Goal: Communication & Community: Share content

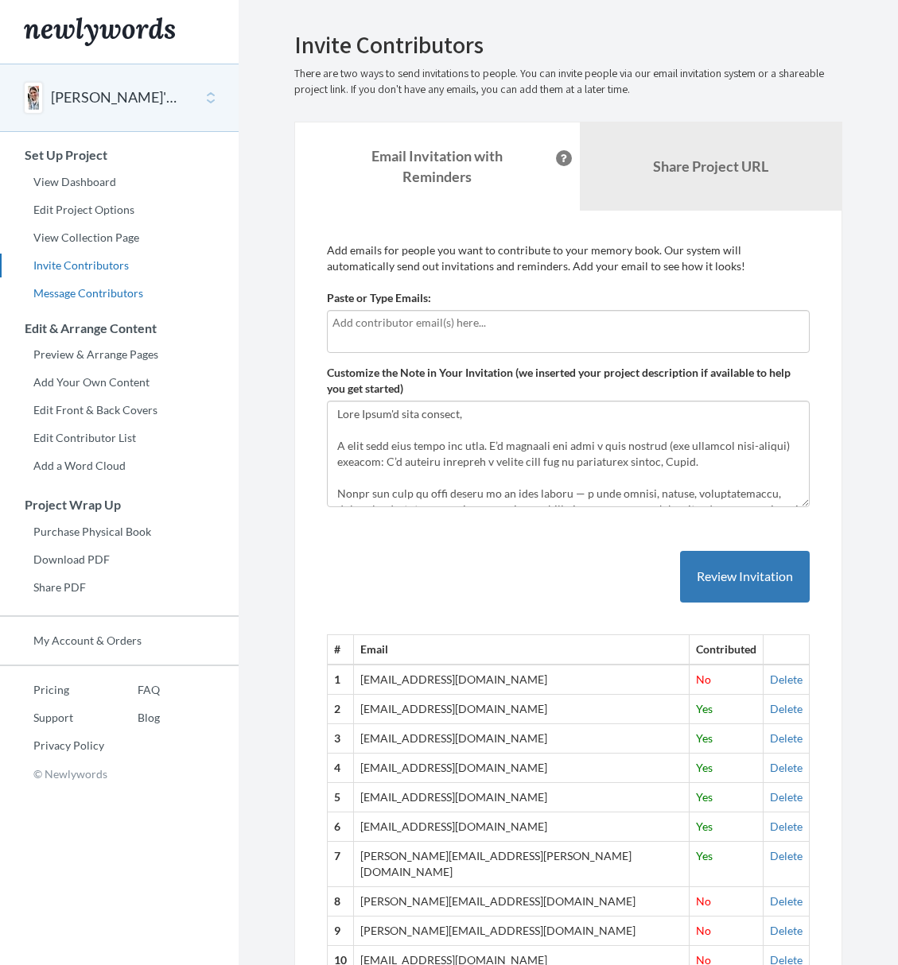
click at [90, 292] on link "Message Contributors" at bounding box center [119, 293] width 238 height 24
click at [398, 336] on div at bounding box center [568, 331] width 483 height 43
click at [471, 337] on div "kev" at bounding box center [568, 331] width 483 height 43
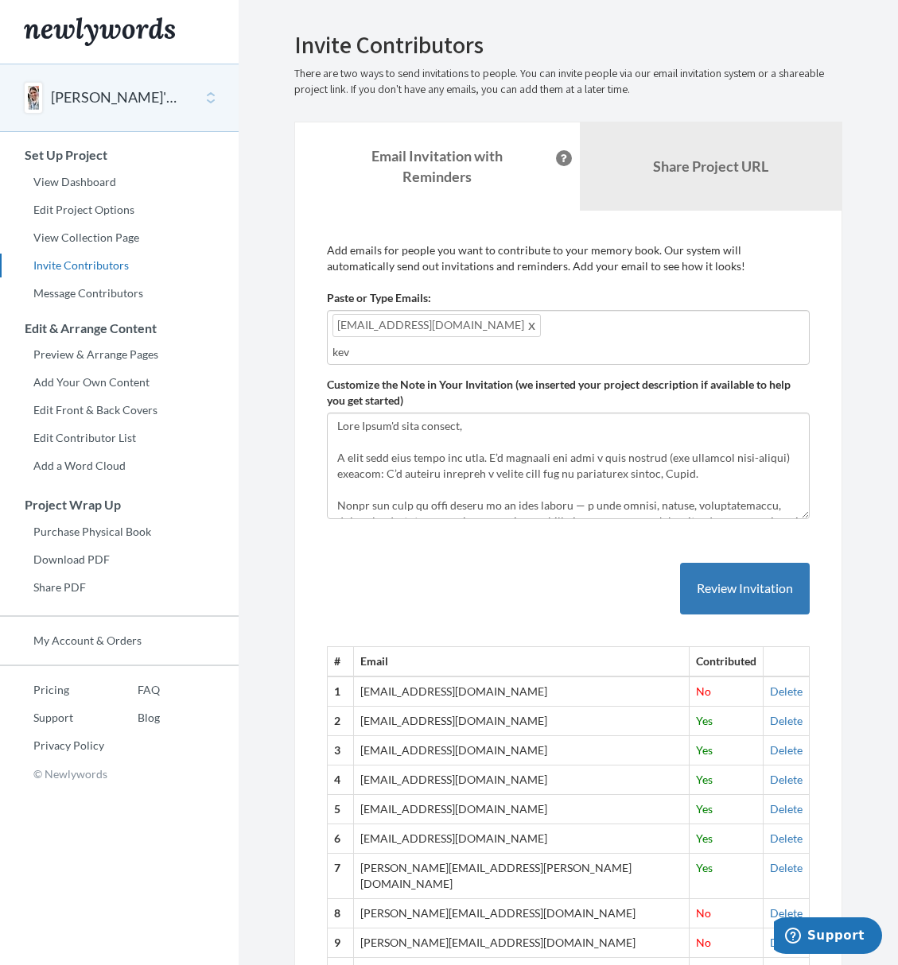
click at [355, 349] on input "kev" at bounding box center [567, 351] width 471 height 17
click at [355, 348] on input "kev" at bounding box center [567, 351] width 471 height 17
type input "evanpfaff@gmail.com"
drag, startPoint x: 448, startPoint y: 351, endPoint x: 263, endPoint y: 340, distance: 185.6
click at [263, 340] on section "Emails have been sent! Invite Contributors There are two ways to send invitatio…" at bounding box center [567, 718] width 659 height 1437
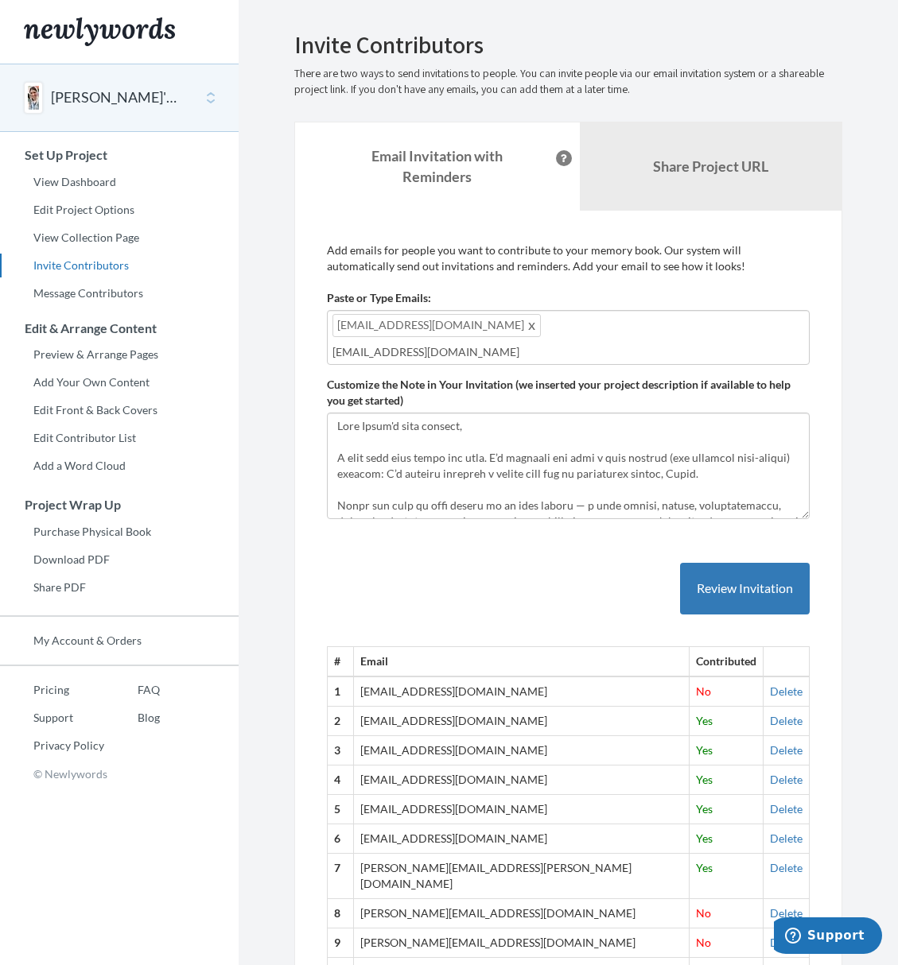
paste input "text"
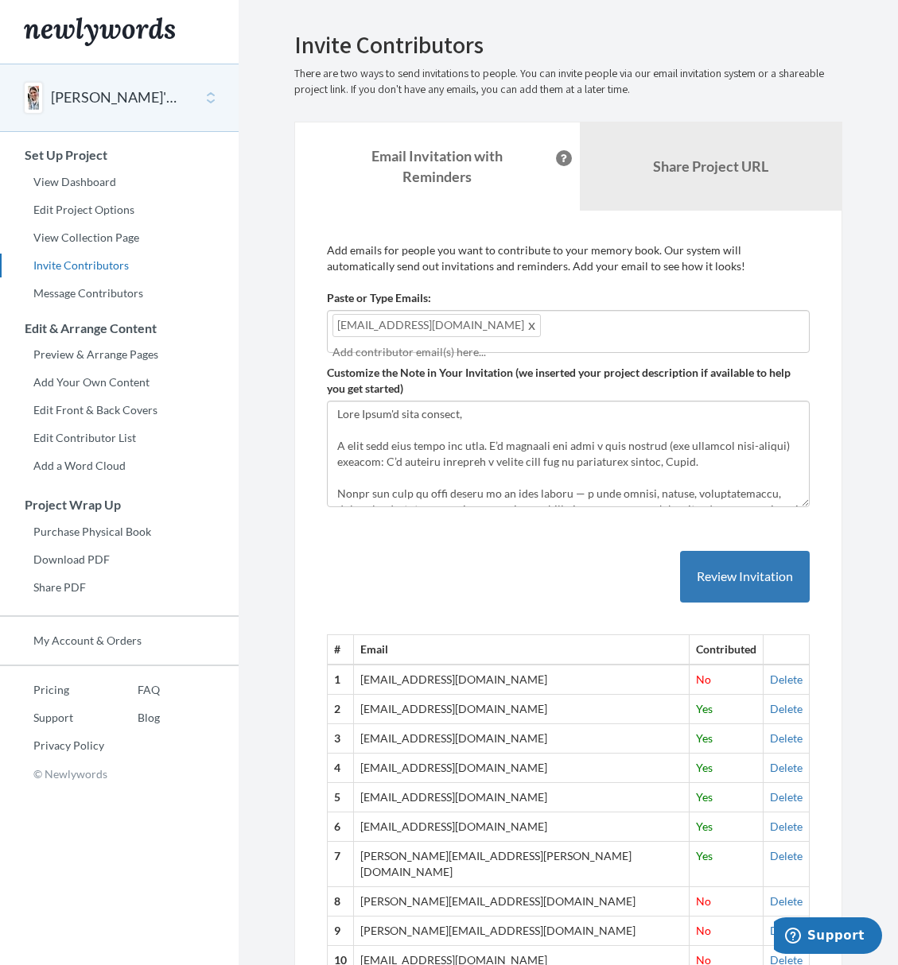
type input "evanpfaff@gmail.com"
type input "k"
type input "prometh"
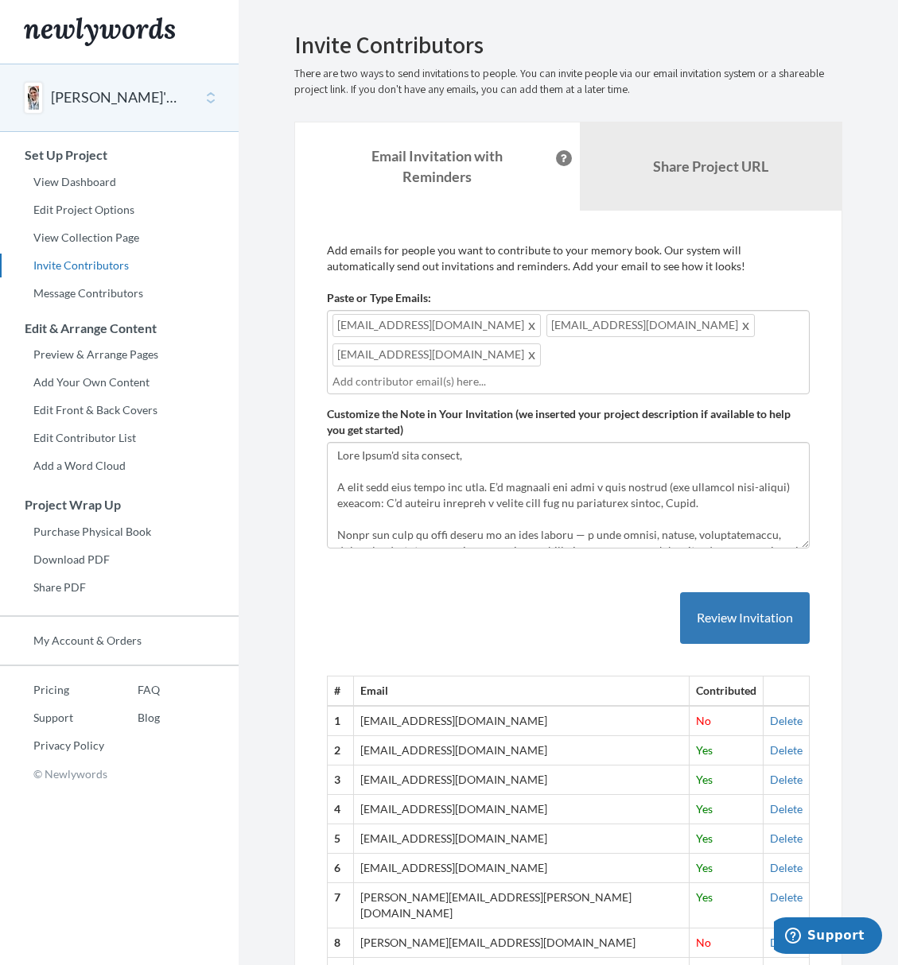
paste input "text"
click at [625, 603] on div "# Email Contributed 1 katiefrisch@gmail.com No Delete 2 saraseligman4@gmail.com…" at bounding box center [568, 964] width 483 height 809
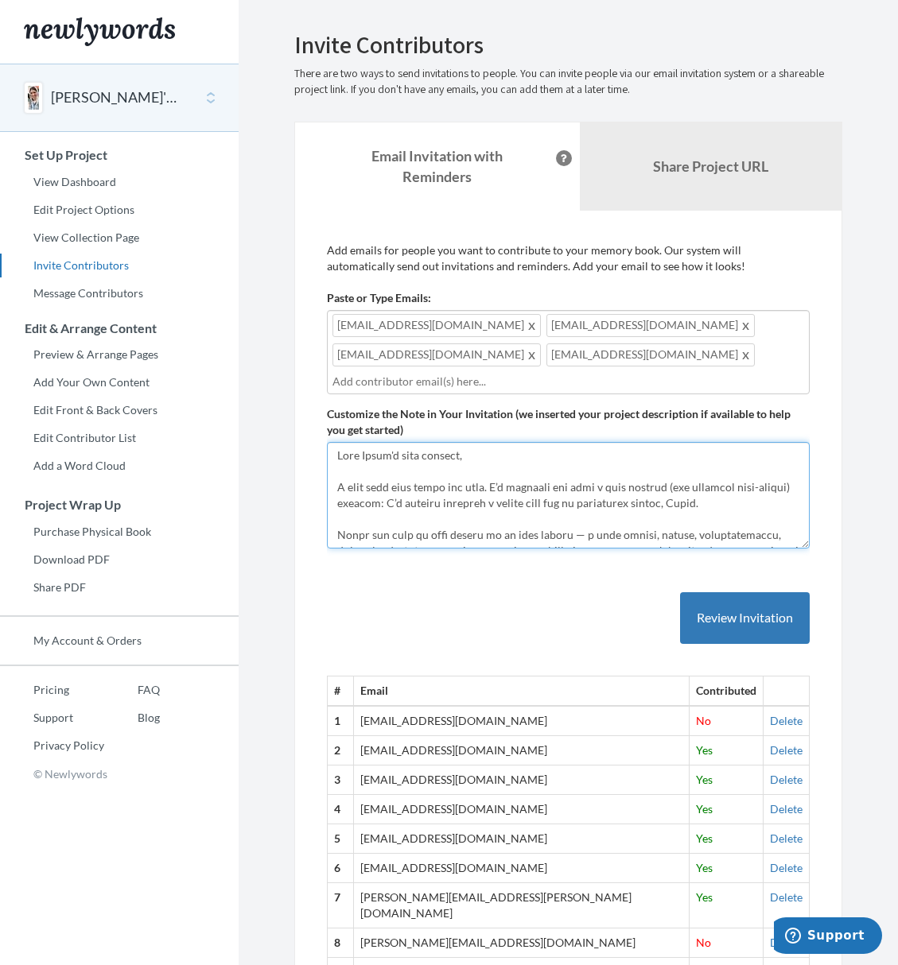
click at [432, 530] on textarea "Customize the Note in Your Invitation (we inserted your project description if …" at bounding box center [568, 495] width 483 height 107
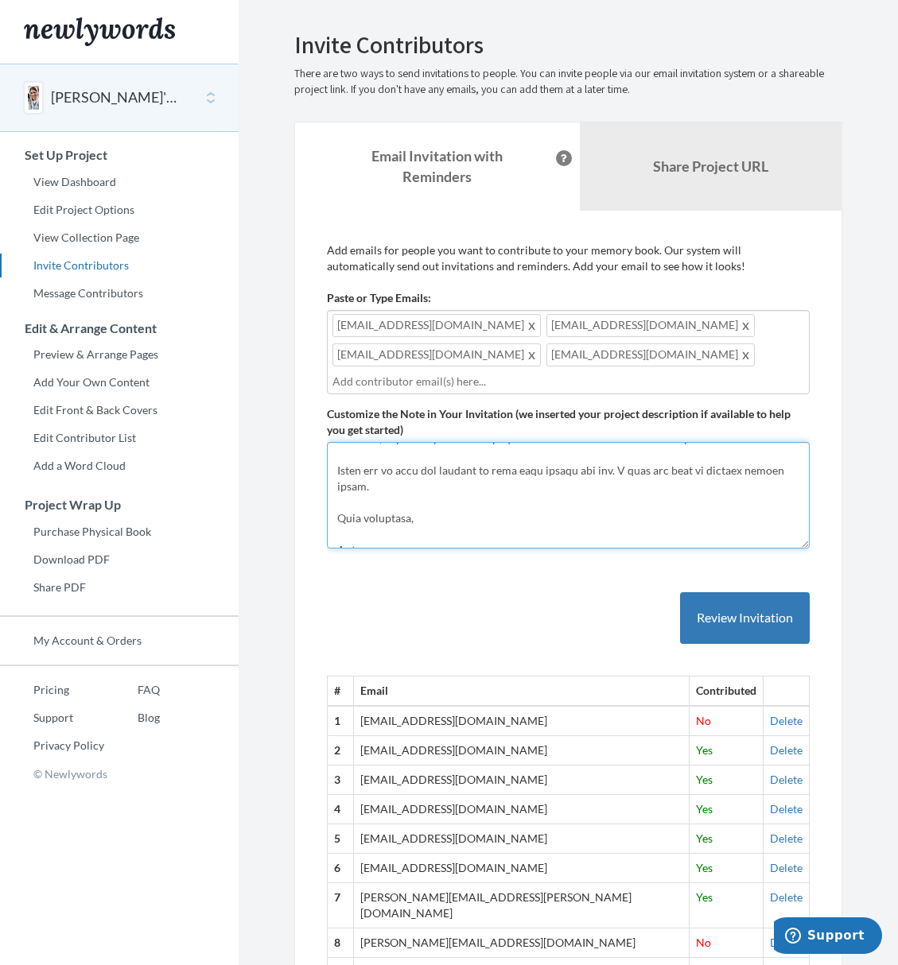
scroll to position [334, 0]
click at [426, 522] on textarea "Customize the Note in Your Invitation (we inserted your project description if …" at bounding box center [568, 495] width 483 height 107
type textarea "Hi everyone, please submit this to me before 3pm tomorrow 9/18/2025. If you nee…"
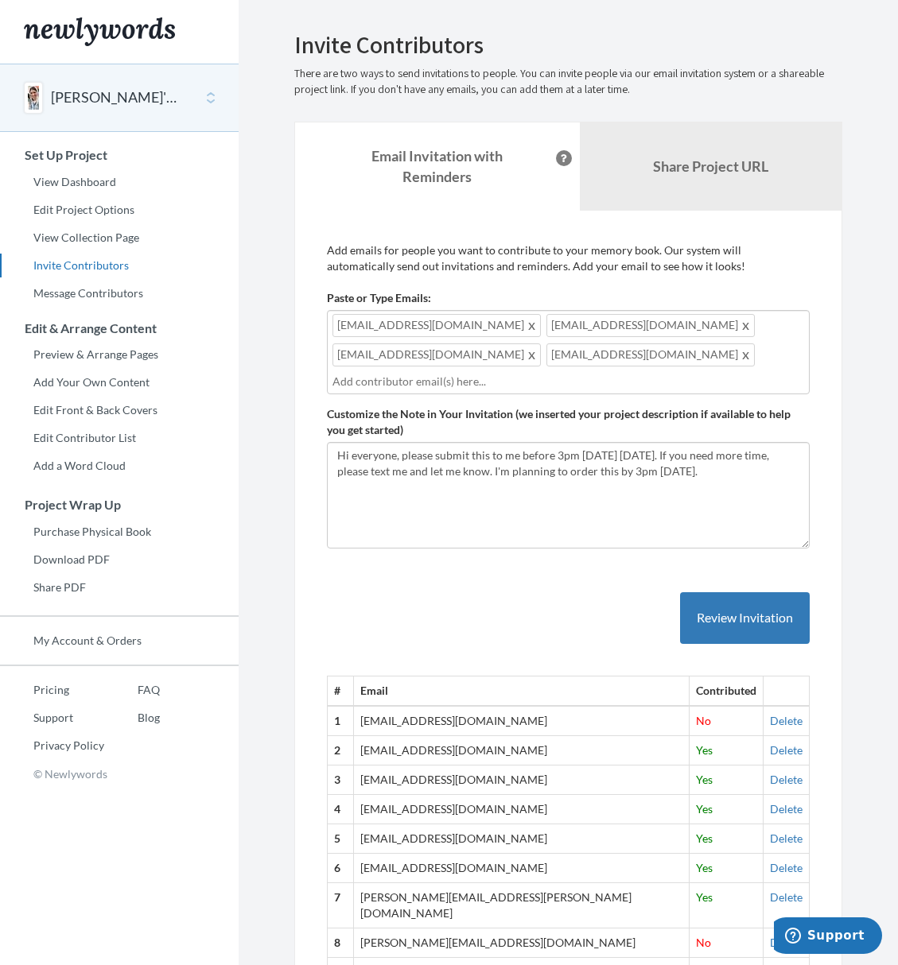
click at [637, 614] on div "# Email Contributed 1 katiefrisch@gmail.com No Delete 2 saraseligman4@gmail.com…" at bounding box center [568, 964] width 483 height 809
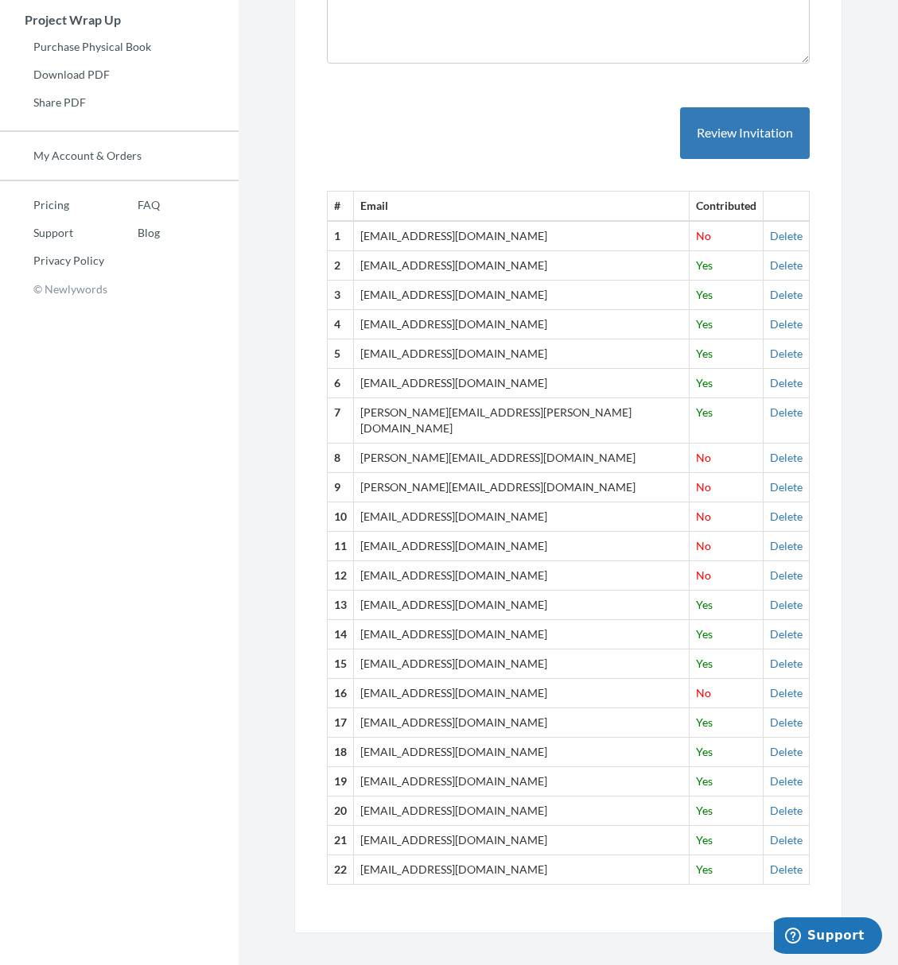
scroll to position [483, 0]
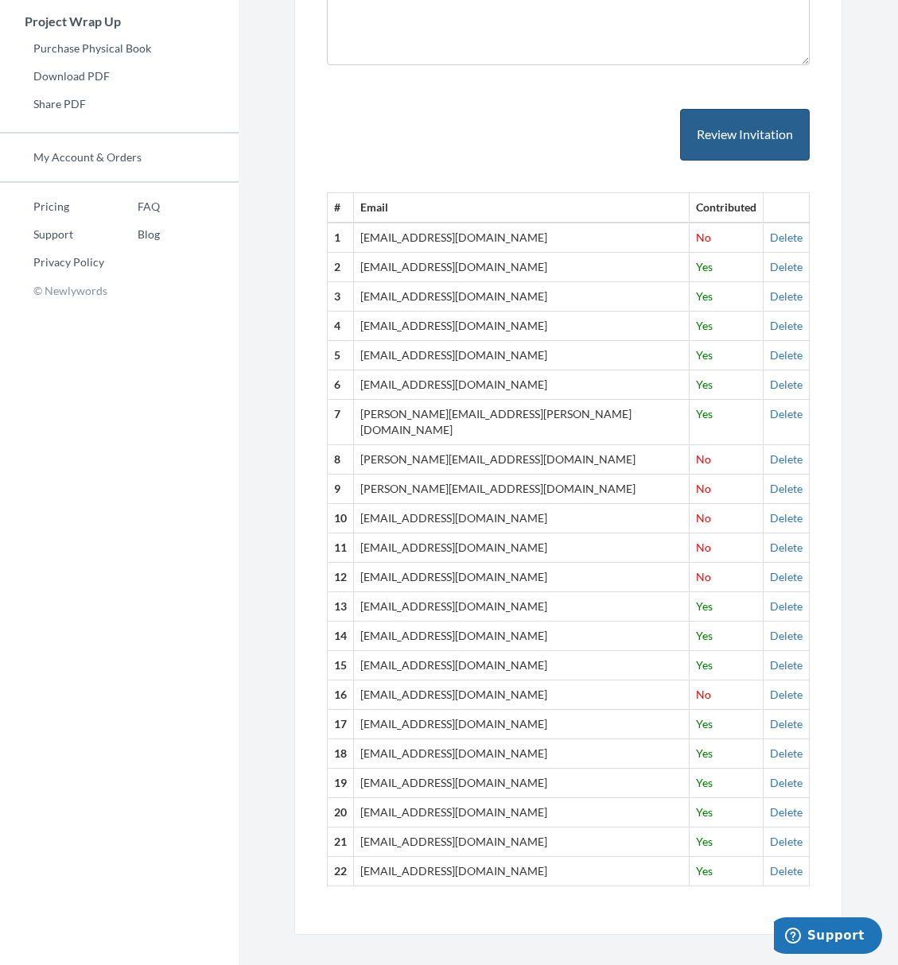
click at [752, 143] on button "Review Invitation" at bounding box center [745, 135] width 130 height 52
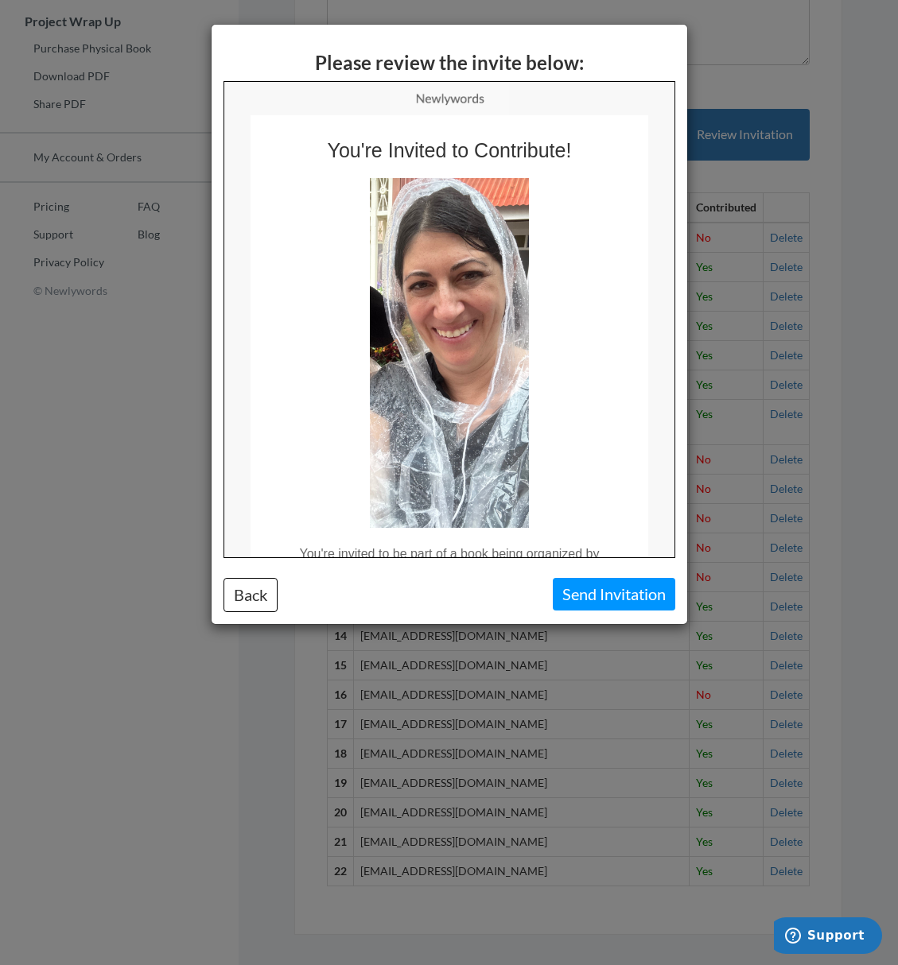
scroll to position [0, 0]
click at [582, 585] on button "Send Invitation" at bounding box center [614, 594] width 122 height 33
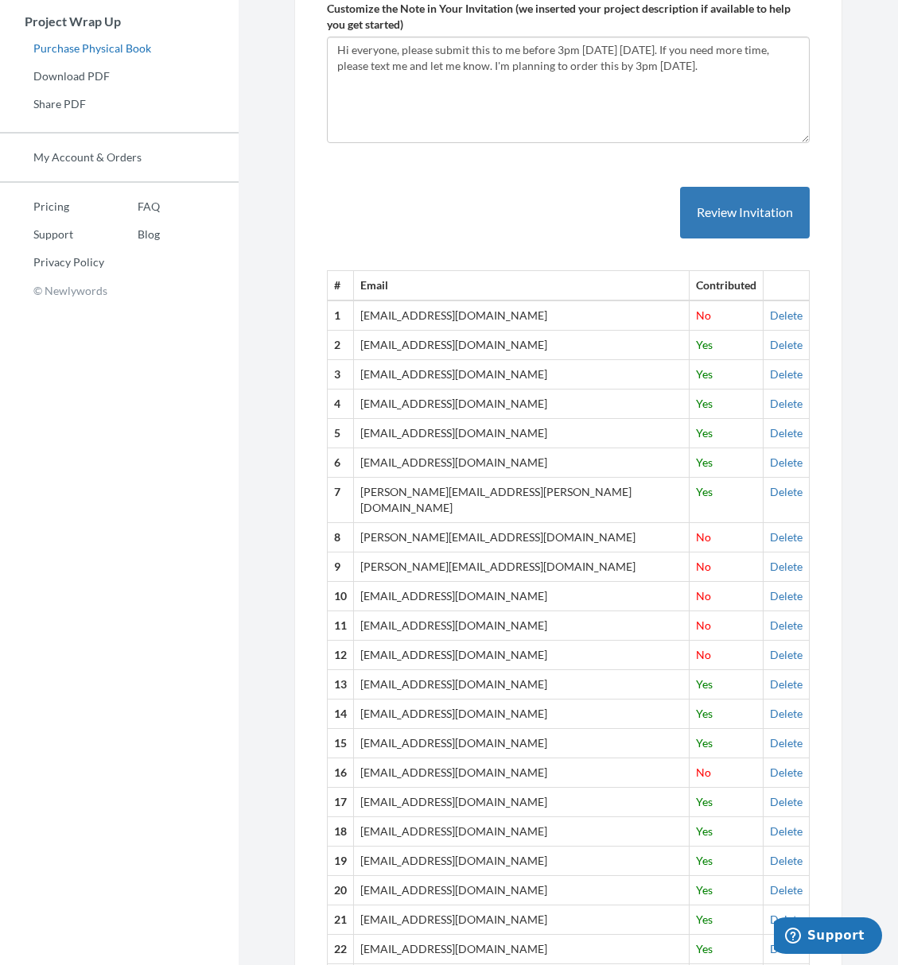
click at [93, 48] on link "Purchase Physical Book" at bounding box center [119, 49] width 238 height 24
